Goal: Information Seeking & Learning: Learn about a topic

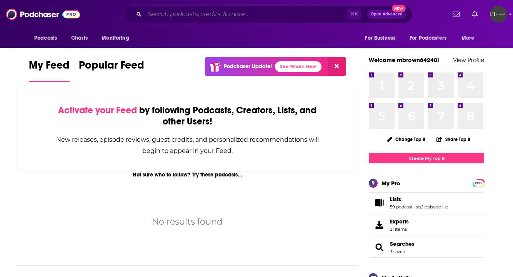
click at [235, 15] on input "Search podcasts, credits, & more..." at bounding box center [246, 14] width 202 height 12
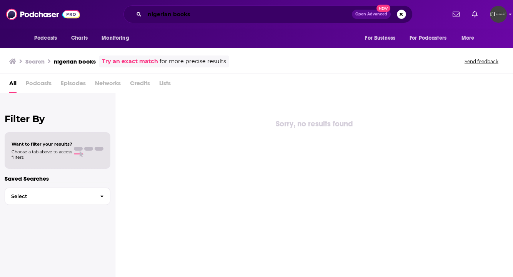
click at [183, 16] on input "nigerian books" at bounding box center [248, 14] width 207 height 12
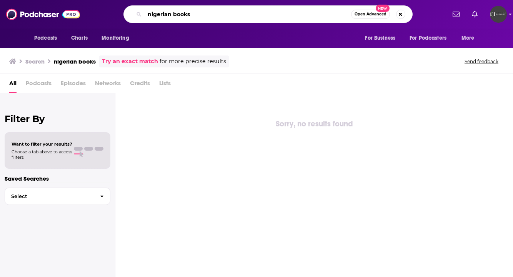
click at [183, 16] on input "nigerian books" at bounding box center [248, 14] width 207 height 12
type input "[DEMOGRAPHIC_DATA] author"
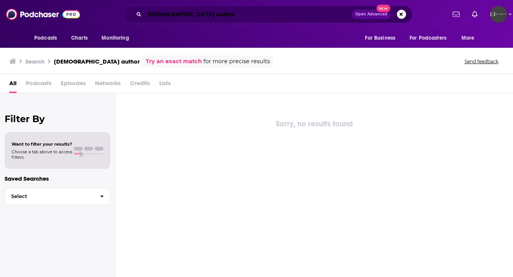
click at [179, 13] on input "[DEMOGRAPHIC_DATA] author" at bounding box center [248, 14] width 207 height 12
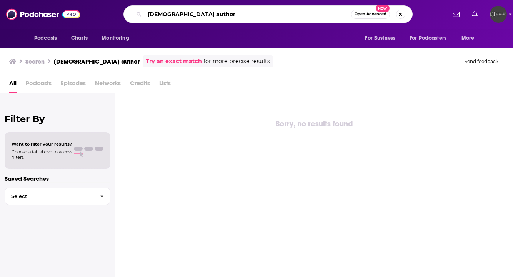
click at [179, 13] on input "[DEMOGRAPHIC_DATA] author" at bounding box center [248, 14] width 207 height 12
type input "[DEMOGRAPHIC_DATA]"
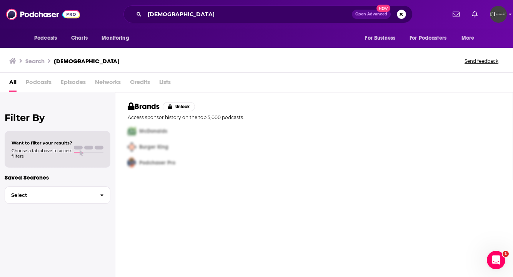
click at [46, 82] on span "Podcasts" at bounding box center [39, 84] width 26 height 16
click at [40, 79] on span "Podcasts" at bounding box center [39, 84] width 26 height 16
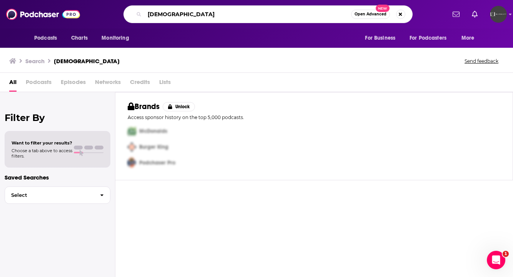
click at [158, 11] on input "[DEMOGRAPHIC_DATA]" at bounding box center [248, 14] width 207 height 12
click at [158, 12] on input "[DEMOGRAPHIC_DATA]" at bounding box center [248, 14] width 207 height 12
click at [158, 13] on input "[DEMOGRAPHIC_DATA]" at bounding box center [248, 14] width 207 height 12
click at [177, 16] on input "[DEMOGRAPHIC_DATA]" at bounding box center [248, 14] width 207 height 12
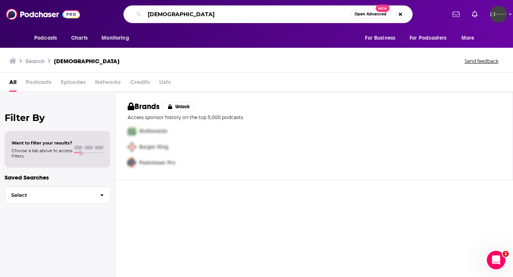
click at [177, 16] on input "[DEMOGRAPHIC_DATA]" at bounding box center [248, 14] width 207 height 12
click at [36, 58] on h3 "Search" at bounding box center [34, 60] width 19 height 7
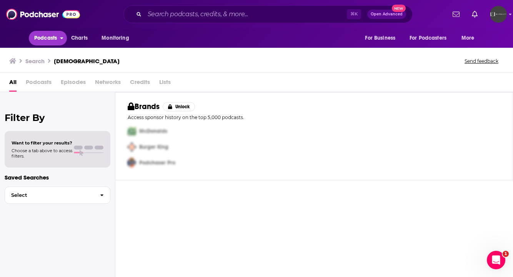
click at [46, 36] on span "Podcasts" at bounding box center [45, 38] width 23 height 11
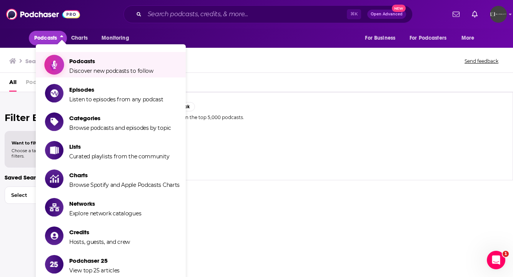
click at [78, 63] on span "Podcasts" at bounding box center [111, 60] width 84 height 7
